Goal: Task Accomplishment & Management: Manage account settings

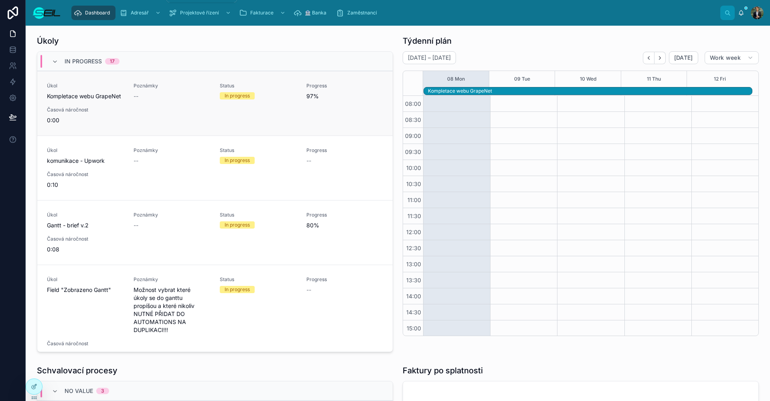
scroll to position [73, 0]
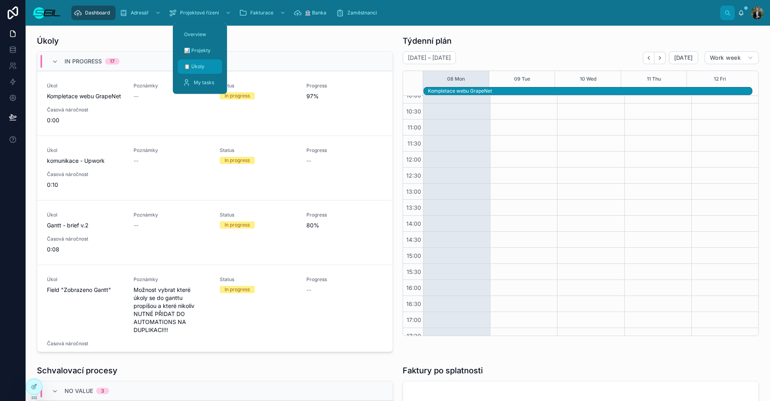
click at [202, 67] on span "📋 Úkoly" at bounding box center [194, 66] width 20 height 6
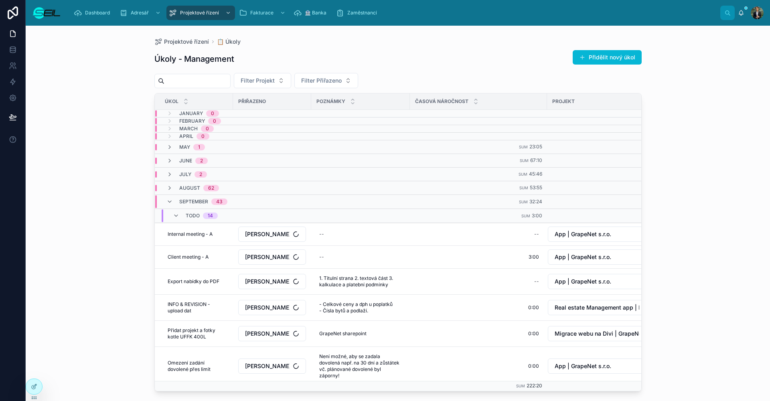
drag, startPoint x: 308, startPoint y: 86, endPoint x: 347, endPoint y: 52, distance: 52.3
click at [347, 52] on div "Úkoly - Management Přidělit nový úkol" at bounding box center [397, 59] width 487 height 18
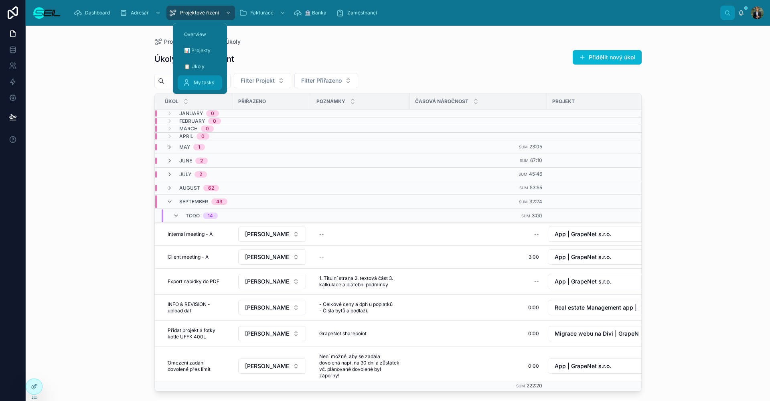
click at [211, 85] on span "My tasks" at bounding box center [204, 82] width 20 height 6
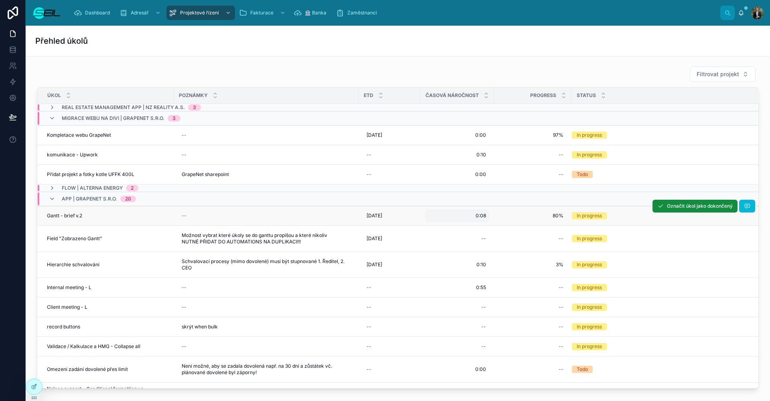
click at [487, 215] on div "0:08 0:08" at bounding box center [457, 215] width 64 height 13
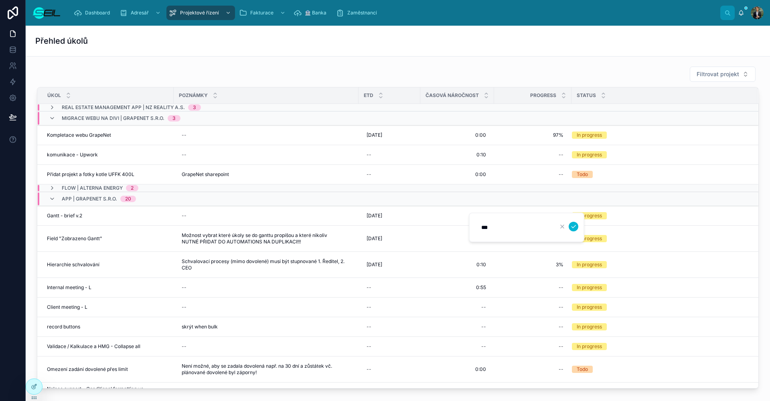
type input "****"
click at [574, 227] on button "submit" at bounding box center [574, 227] width 10 height 10
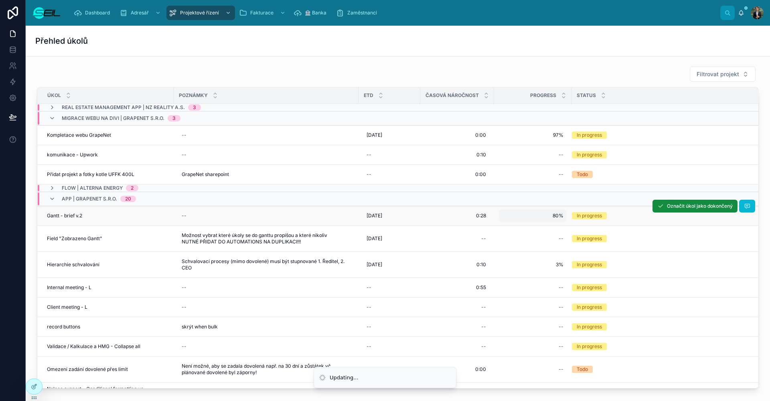
click at [556, 219] on span "80%" at bounding box center [532, 216] width 61 height 6
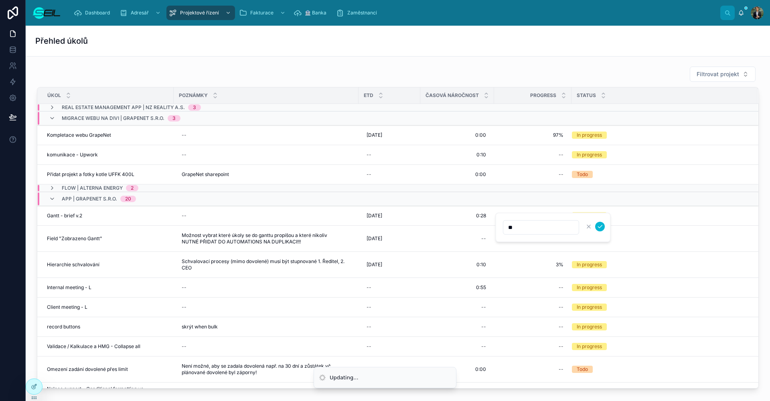
type input "***"
click at [600, 227] on button "submit" at bounding box center [600, 227] width 10 height 10
click at [450, 71] on div "Filtrovat projekt" at bounding box center [398, 74] width 722 height 16
